Goal: Task Accomplishment & Management: Use online tool/utility

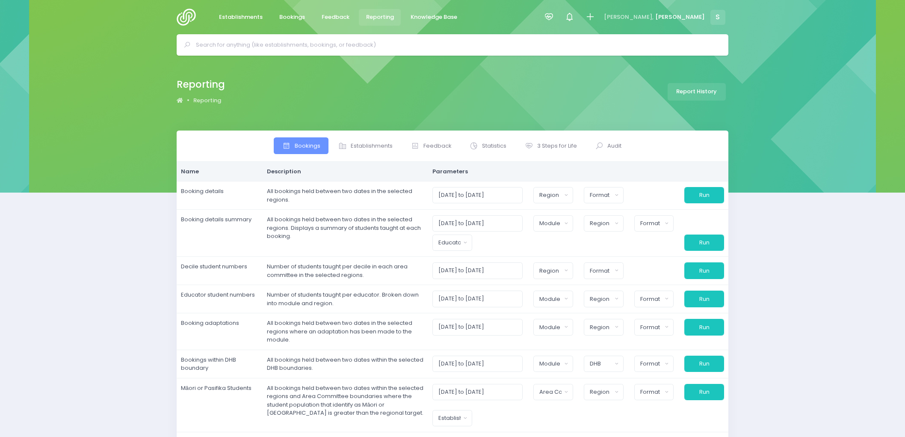
select select
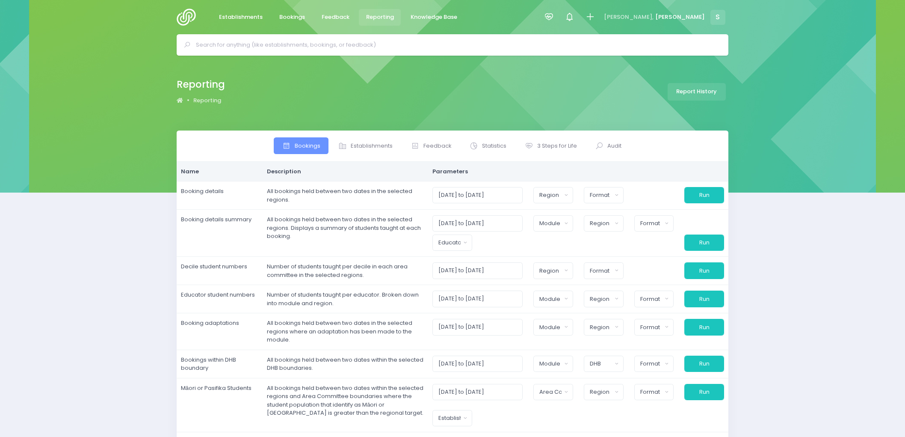
select select
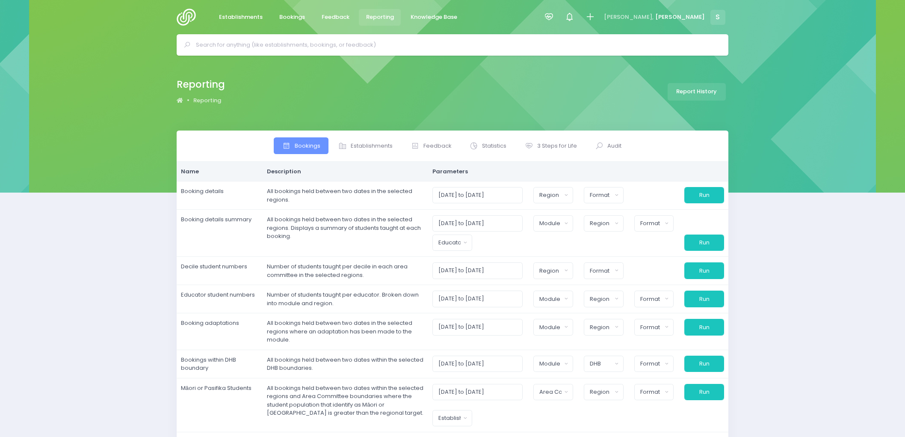
select select
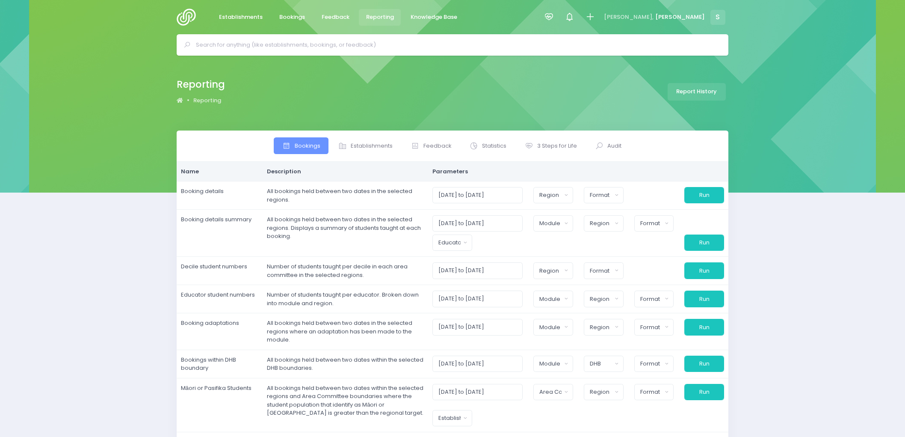
select select
